Goal: Task Accomplishment & Management: Use online tool/utility

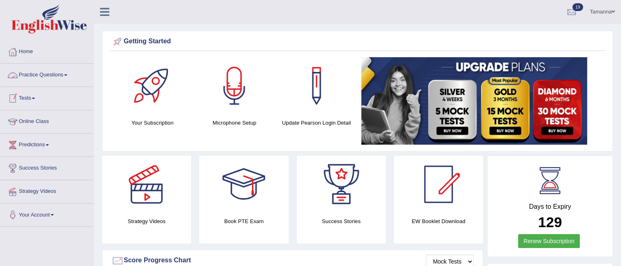
click at [67, 75] on span at bounding box center [65, 75] width 3 height 2
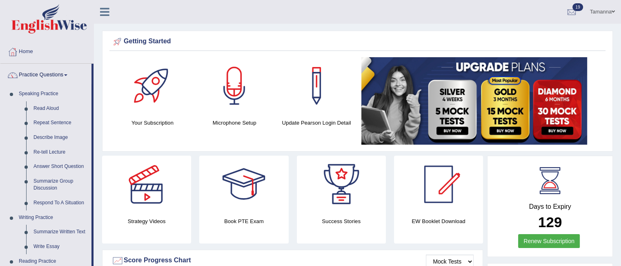
click at [67, 75] on span at bounding box center [65, 75] width 3 height 2
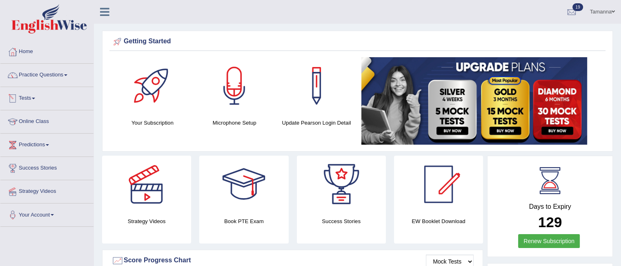
click at [38, 98] on link "Tests" at bounding box center [46, 97] width 93 height 20
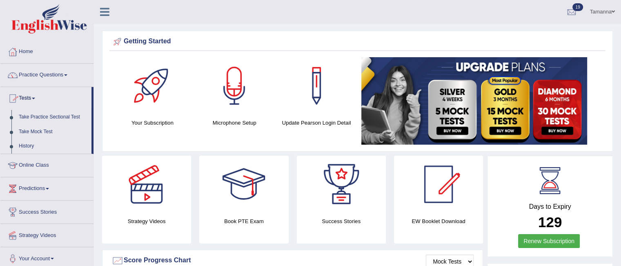
click at [39, 130] on link "Take Mock Test" at bounding box center [53, 131] width 76 height 15
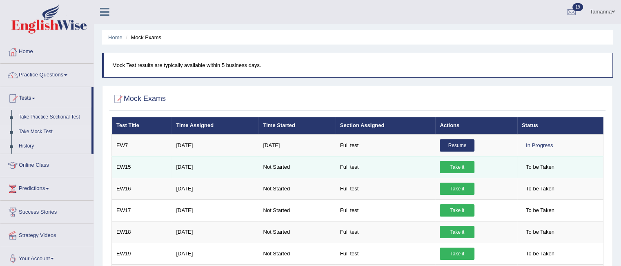
click at [456, 164] on link "Take it" at bounding box center [457, 167] width 35 height 12
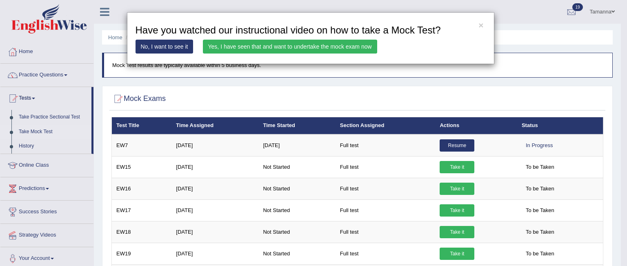
click at [301, 44] on link "Yes, I have seen that and want to undertake the mock exam now" at bounding box center [290, 47] width 174 height 14
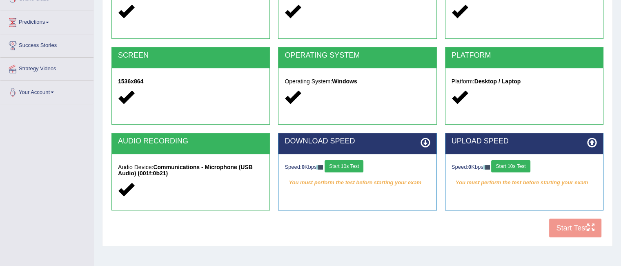
scroll to position [132, 0]
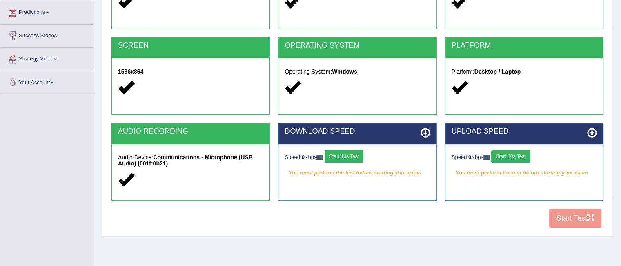
click at [520, 153] on button "Start 10s Test" at bounding box center [510, 156] width 39 height 12
click at [359, 153] on button "Start 10s Test" at bounding box center [343, 156] width 39 height 12
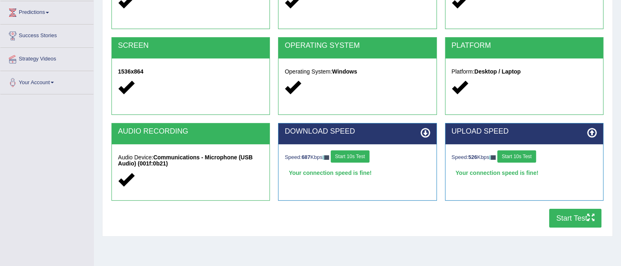
click at [553, 213] on button "Start Test" at bounding box center [575, 218] width 52 height 19
